Goal: Task Accomplishment & Management: Complete application form

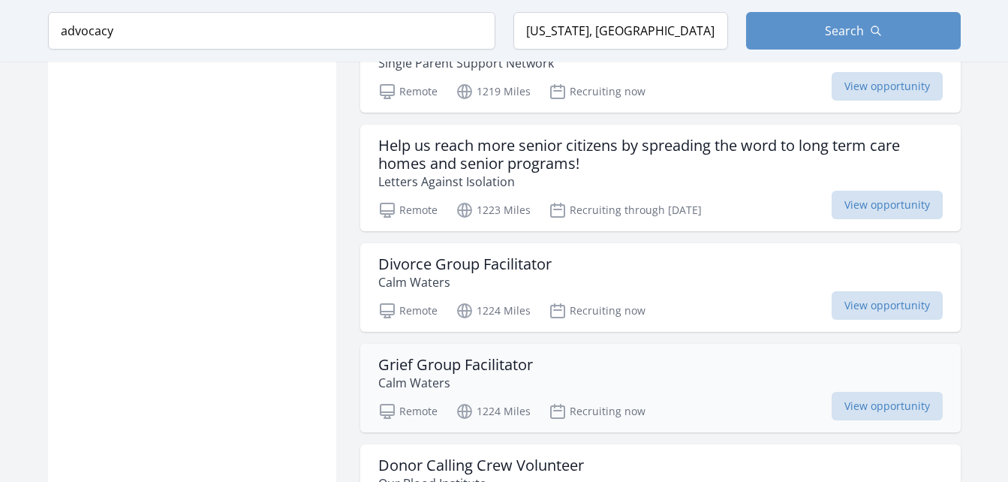
scroll to position [30551, 0]
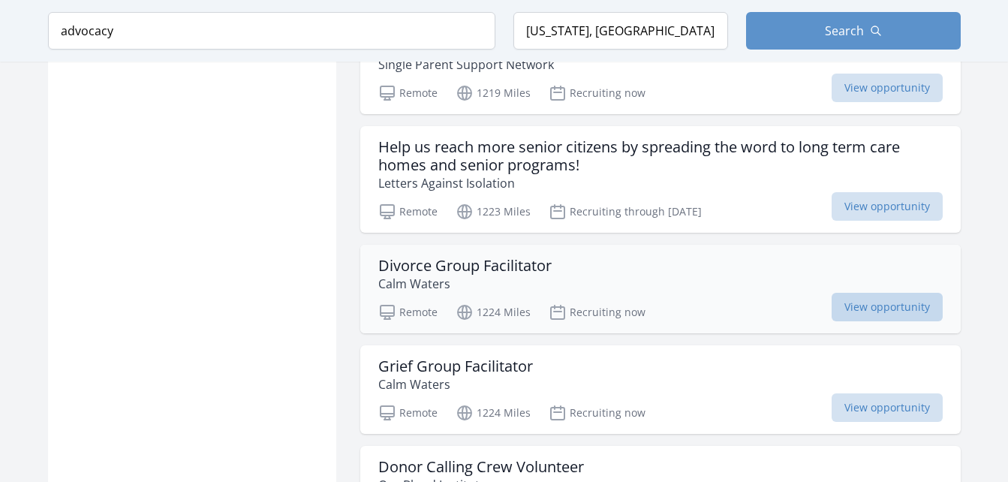
click at [904, 293] on span "View opportunity" at bounding box center [887, 307] width 111 height 29
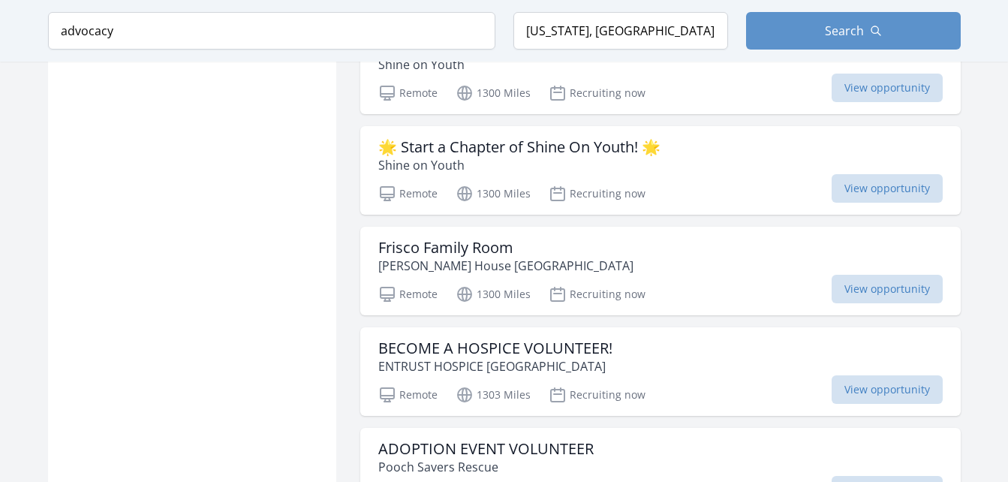
scroll to position [32255, 0]
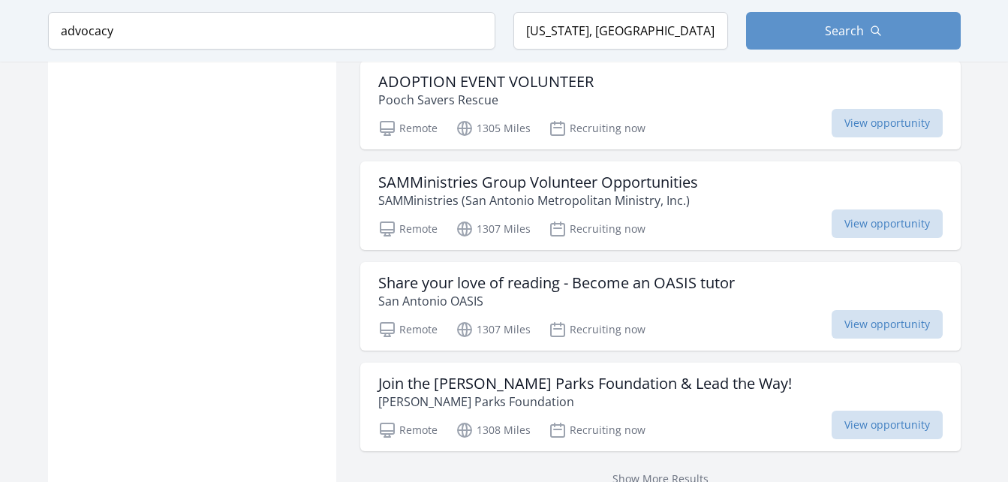
scroll to position [32584, 0]
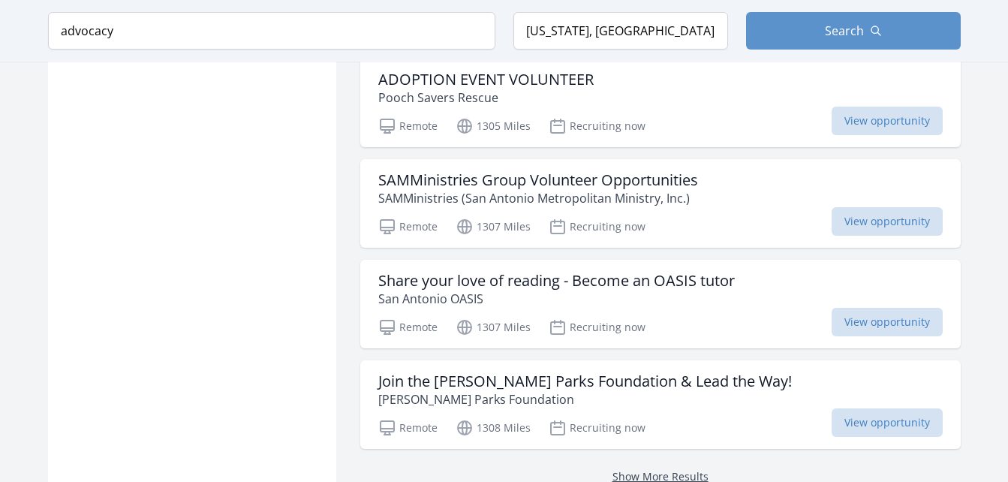
click at [648, 469] on link "Show More Results" at bounding box center [660, 476] width 96 height 14
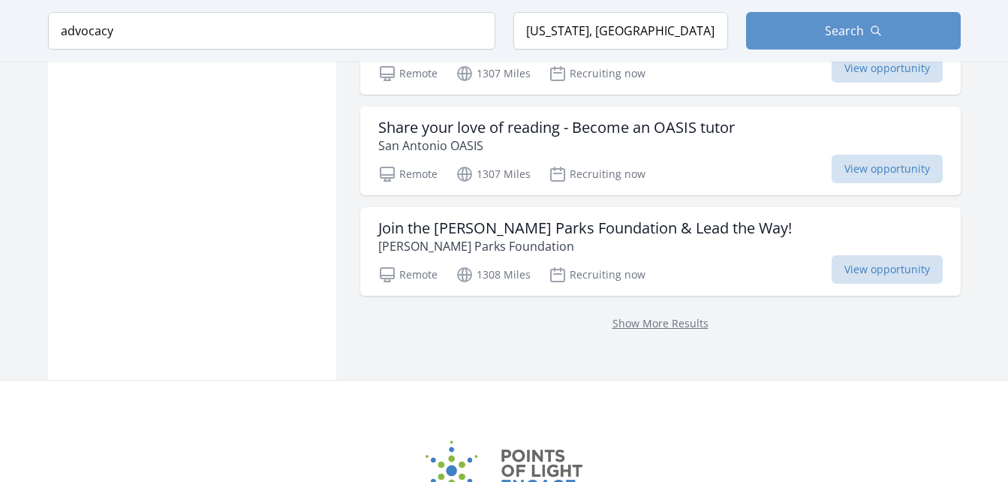
scroll to position [32738, 0]
click at [663, 315] on link "Show More Results" at bounding box center [660, 322] width 96 height 14
